Goal: Feedback & Contribution: Leave review/rating

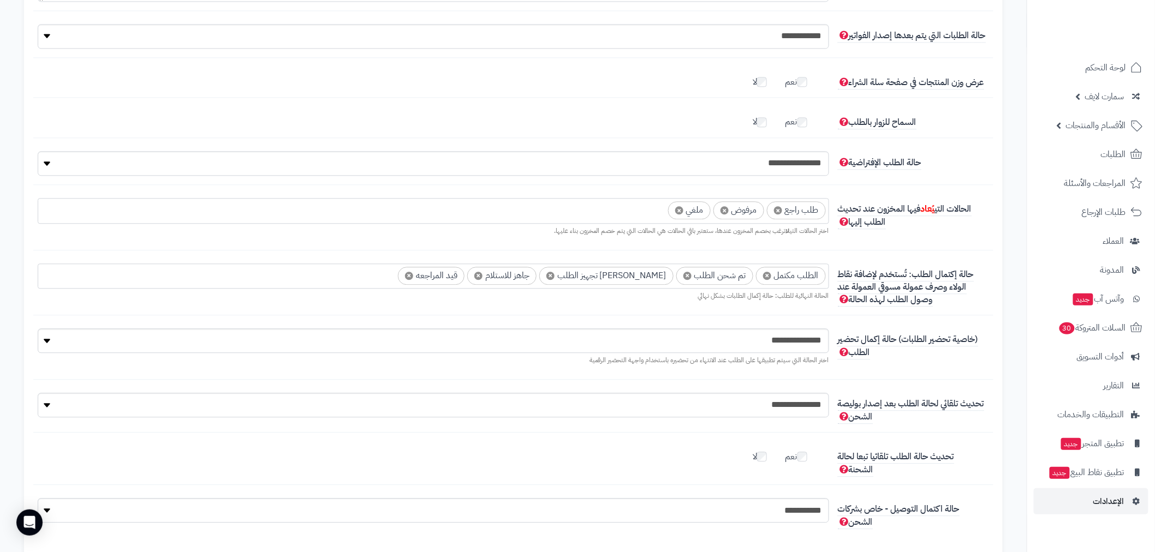
scroll to position [64, 0]
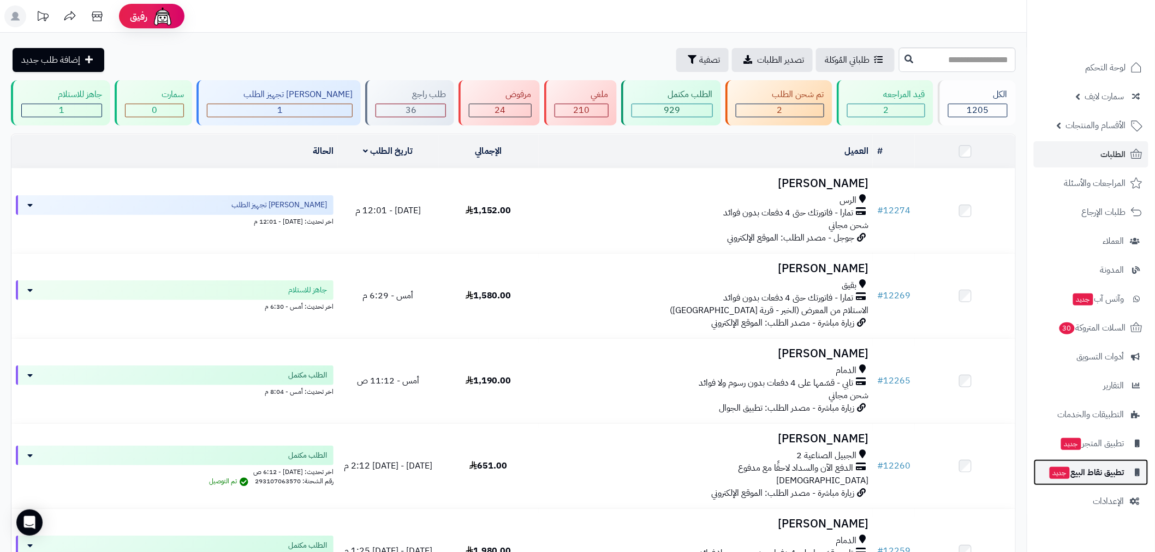
click at [1093, 474] on span "تطبيق نقاط البيع جديد" at bounding box center [1087, 472] width 76 height 15
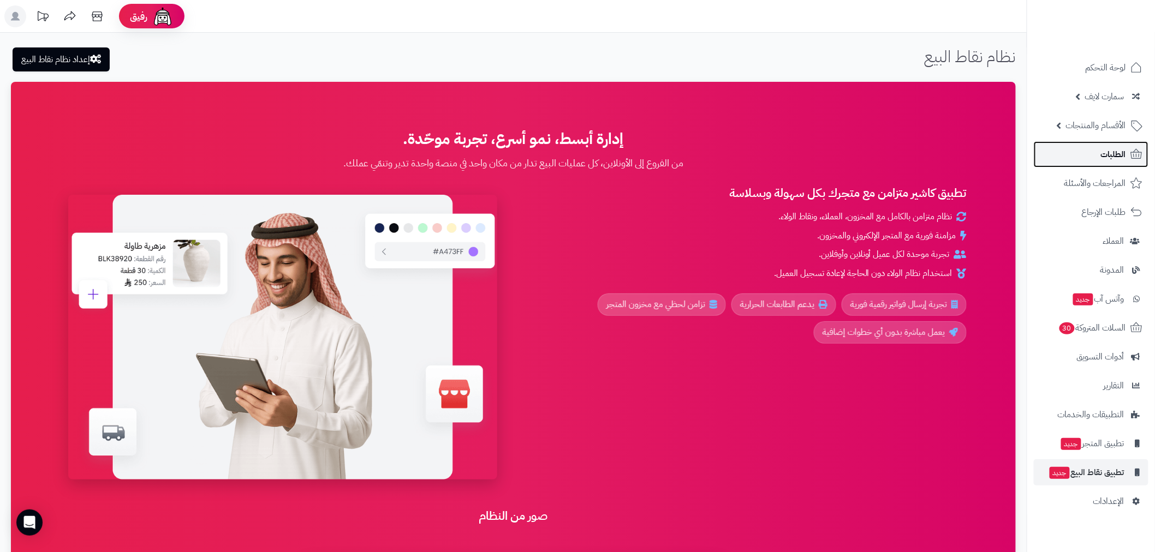
click at [1096, 146] on link "الطلبات" at bounding box center [1091, 154] width 115 height 26
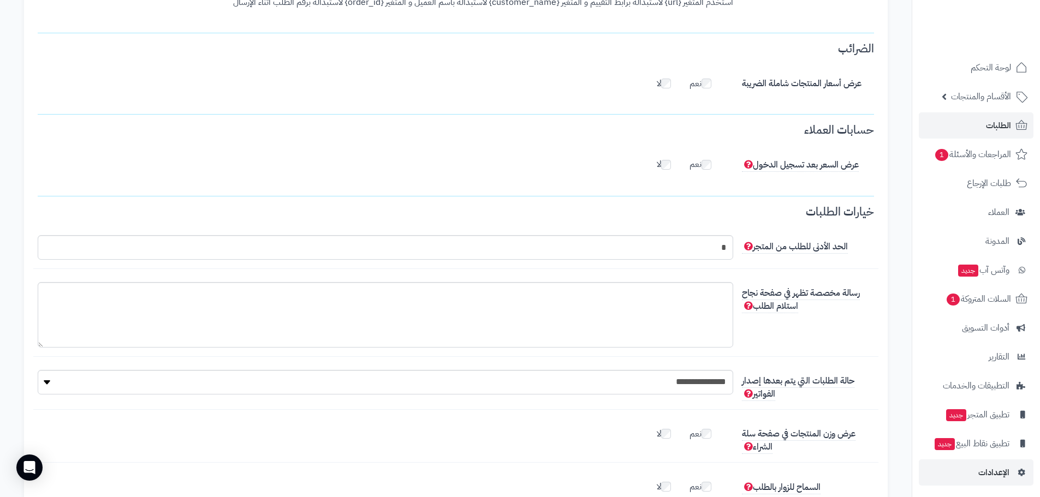
scroll to position [49, 0]
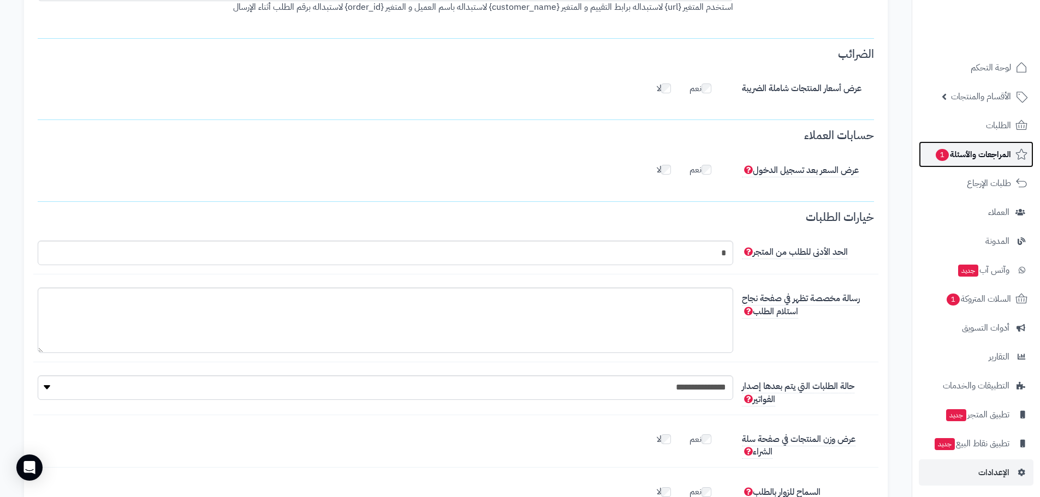
click at [984, 163] on link "المراجعات والأسئلة 1" at bounding box center [976, 154] width 115 height 26
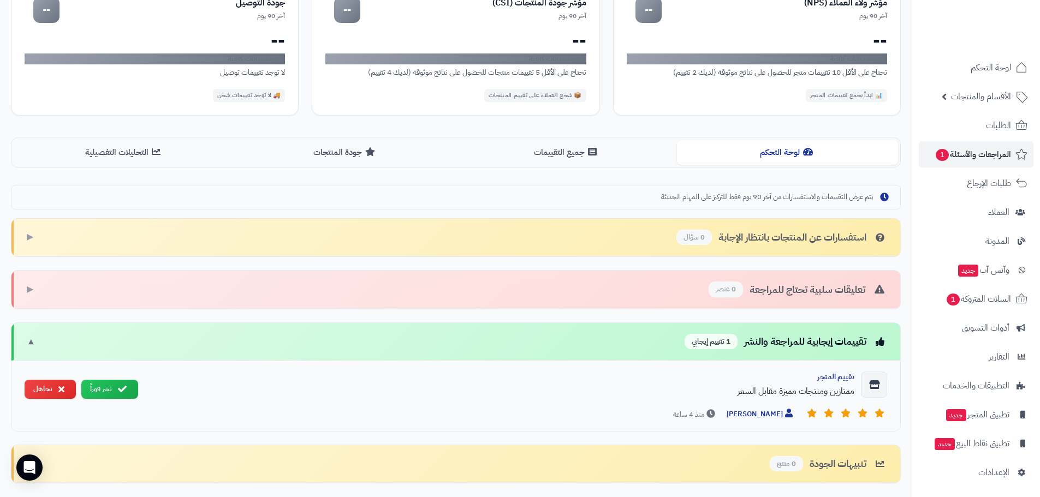
scroll to position [210, 0]
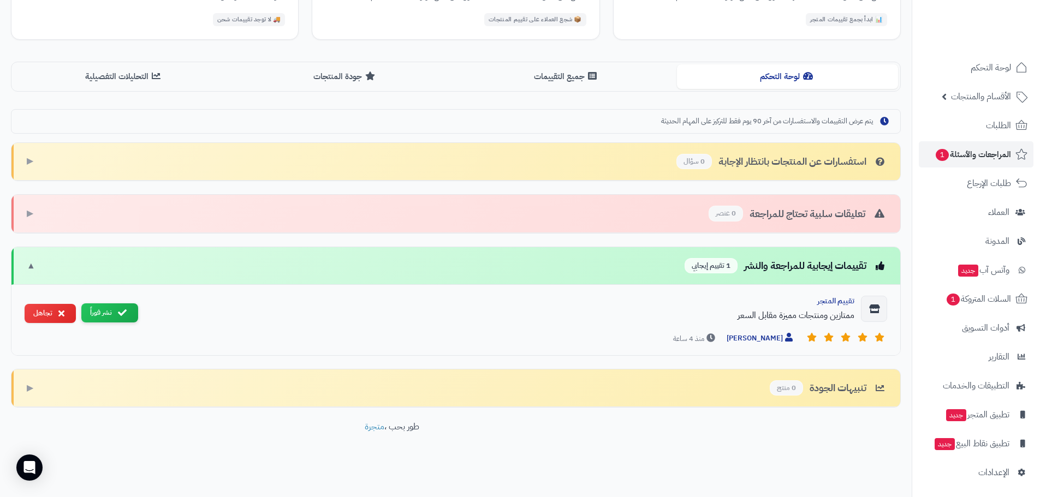
click at [110, 318] on button "نشر فوراً" at bounding box center [109, 313] width 57 height 19
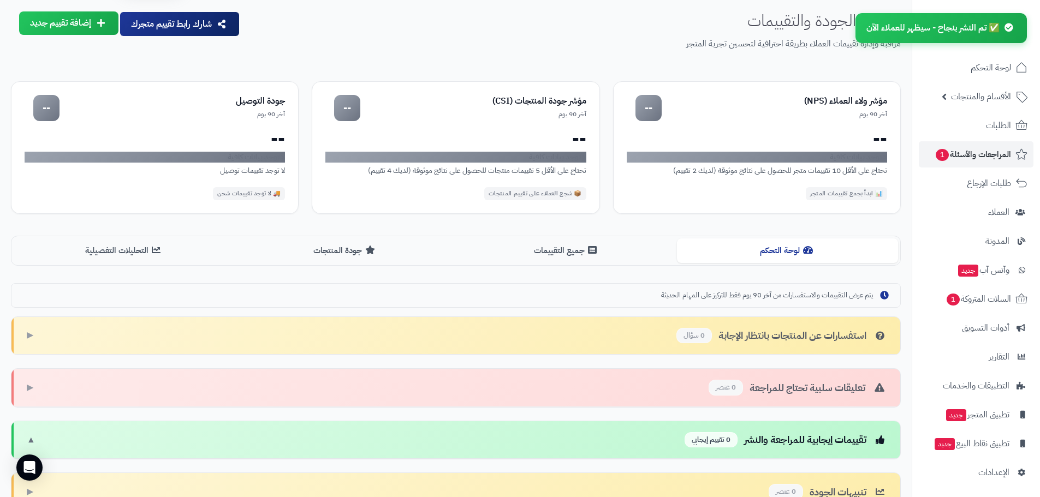
scroll to position [0, 0]
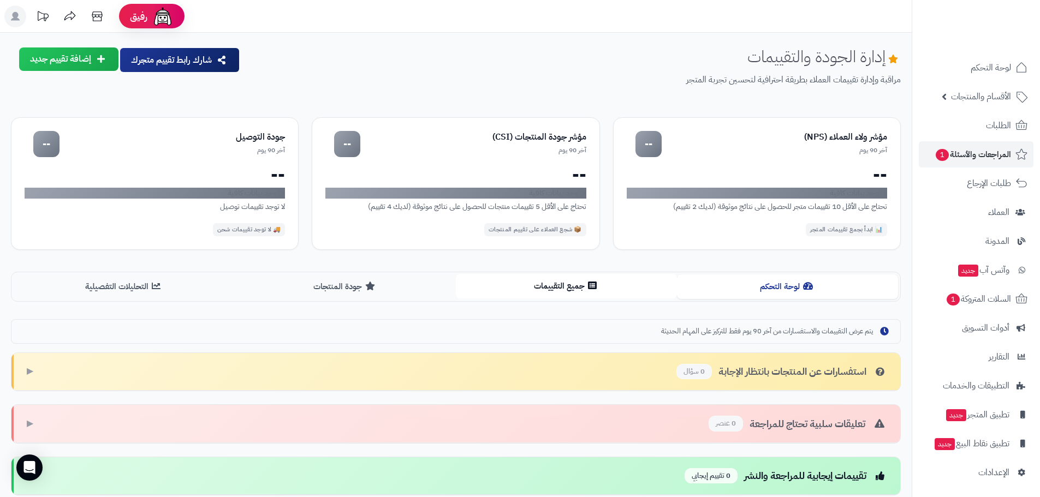
click at [539, 284] on button "جميع التقييمات" at bounding box center [566, 286] width 221 height 25
